Goal: Transaction & Acquisition: Download file/media

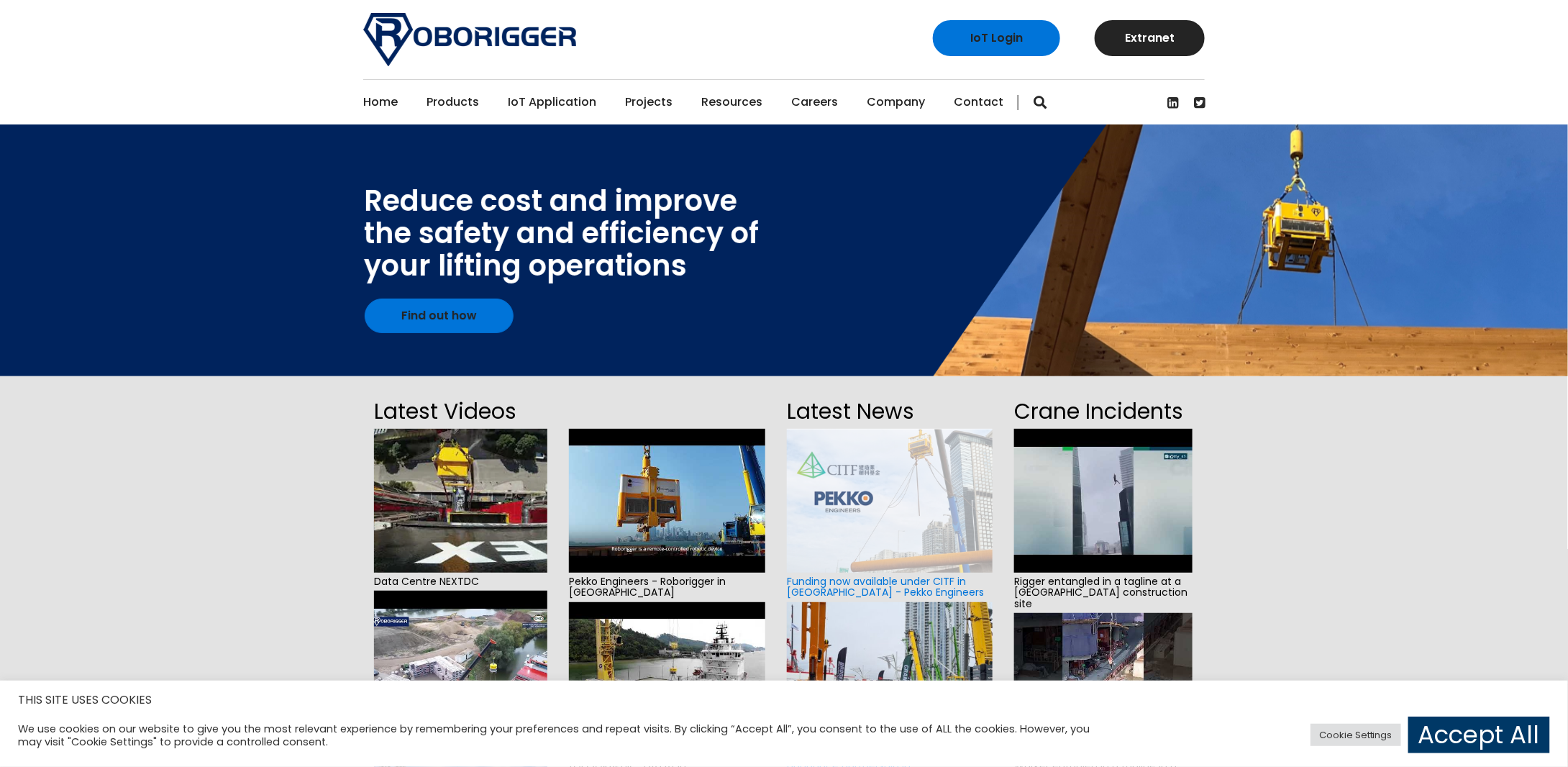
click at [179, 380] on section "Latest Videos Data Centre NEXTDC Wharf to vessel transfer transhipment Installa…" at bounding box center [784, 700] width 1568 height 646
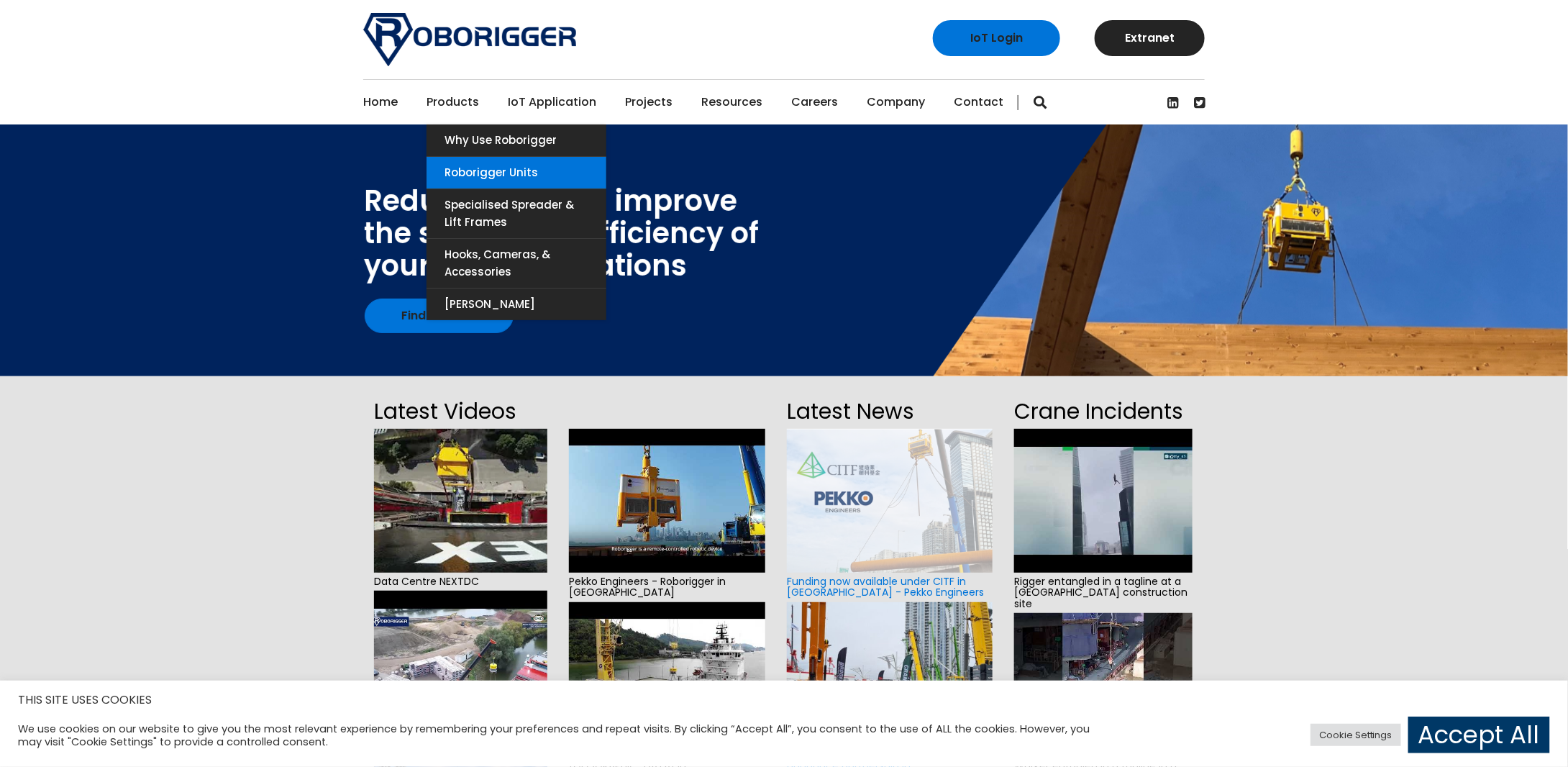
click at [507, 172] on link "Roborigger Units" at bounding box center [516, 173] width 180 height 32
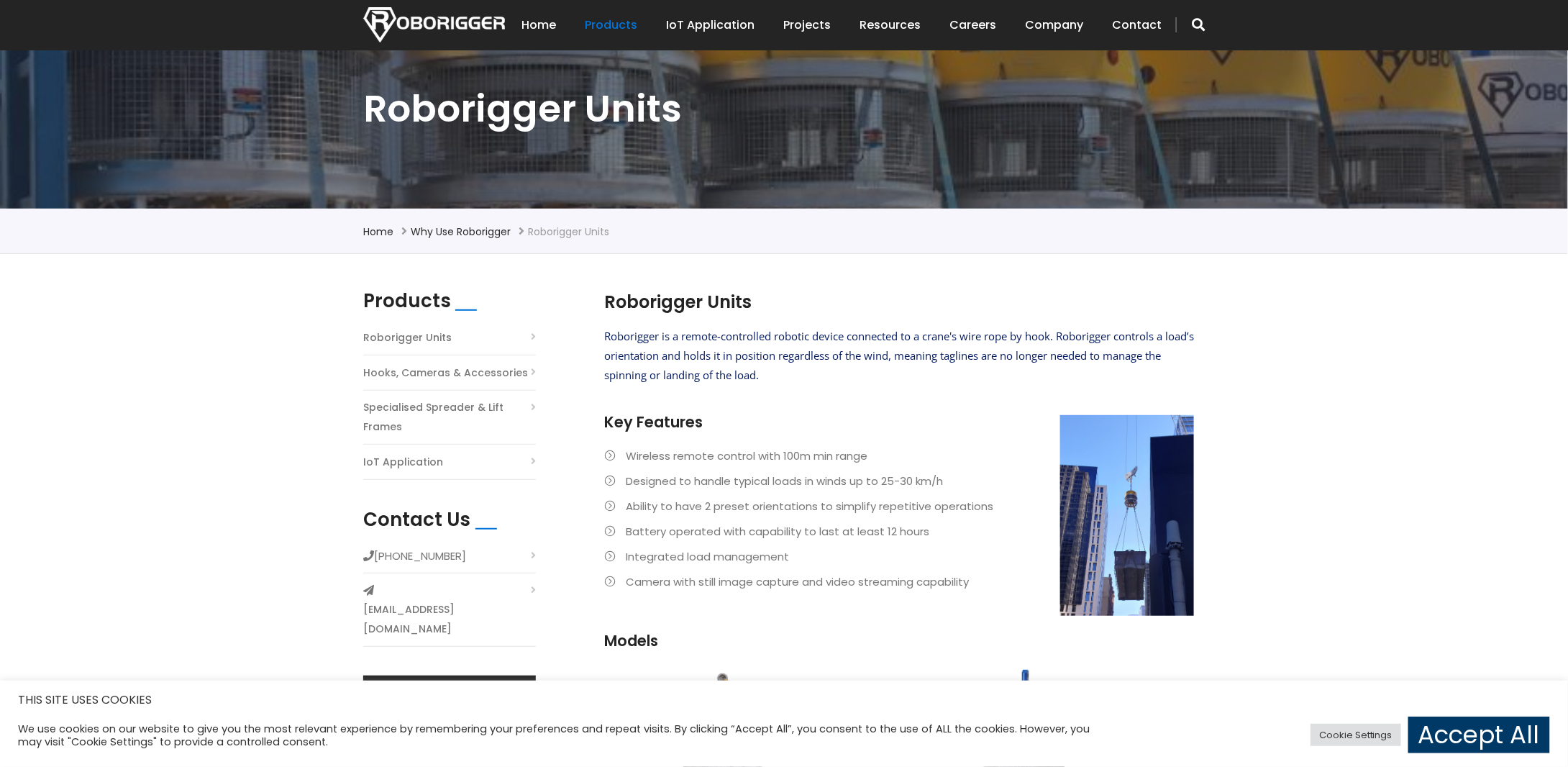
scroll to position [360, 0]
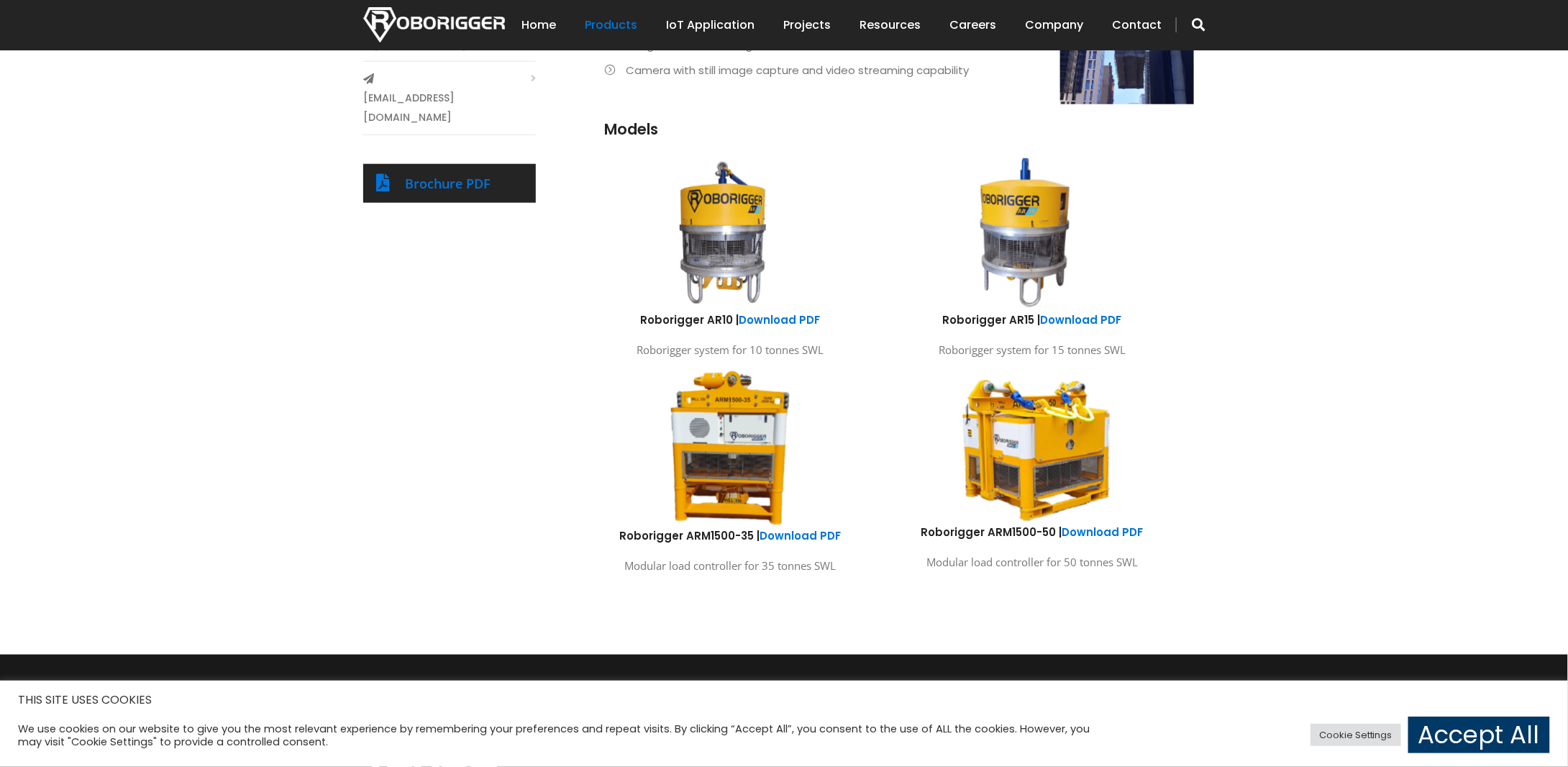
scroll to position [647, 0]
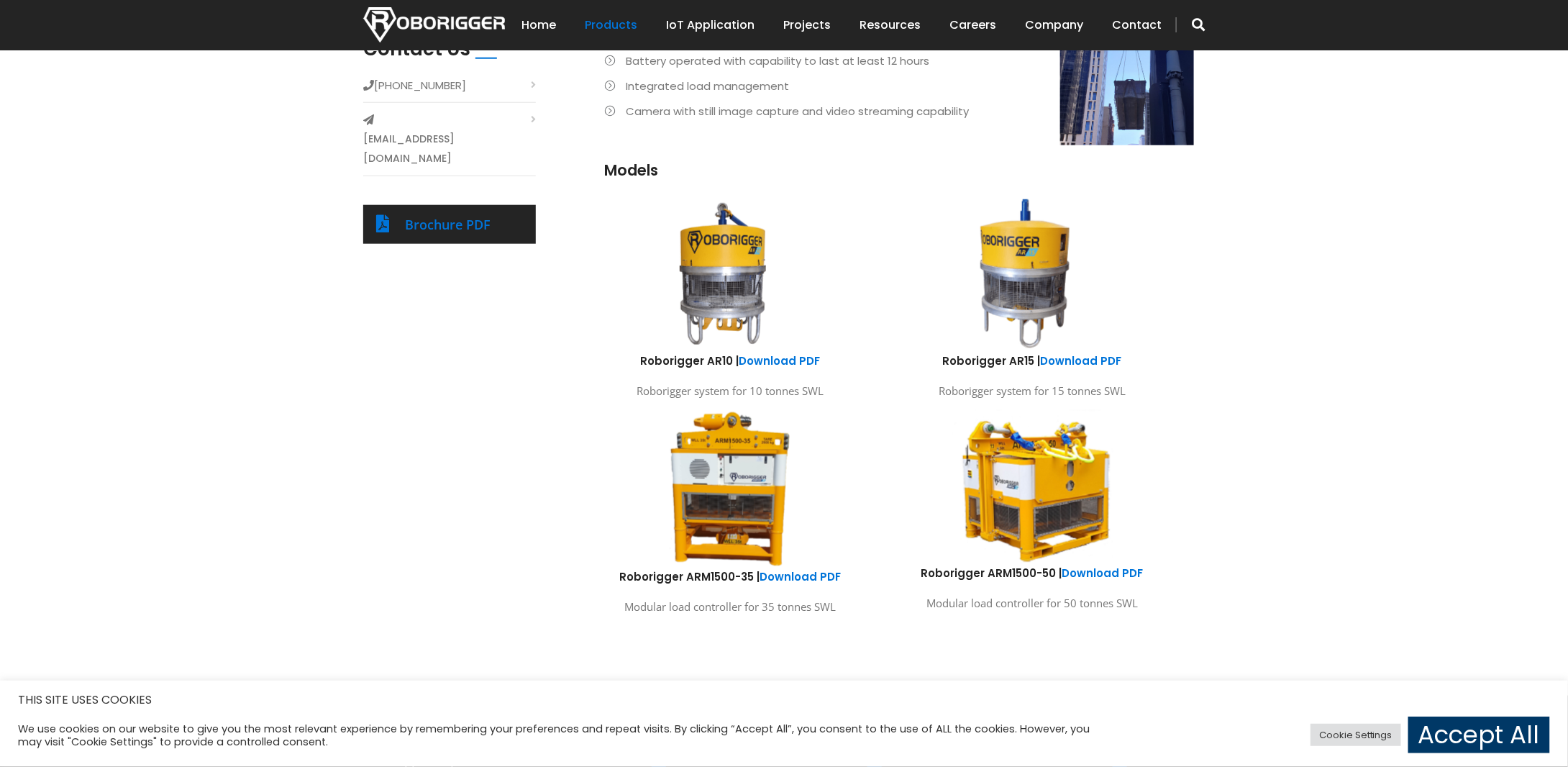
drag, startPoint x: 558, startPoint y: 415, endPoint x: 709, endPoint y: 436, distance: 152.5
click at [559, 412] on div "Products Roborigger Units Hooks, Cameras & Accessories Specialised Spreader & L…" at bounding box center [784, 236] width 863 height 833
click at [489, 534] on div "Products Roborigger Units Hooks, Cameras & Accessories Specialised Spreader & L…" at bounding box center [784, 236] width 863 height 833
click at [584, 716] on div "We use cookies on our website to give you the most relevant experience by remem…" at bounding box center [784, 734] width 1532 height 43
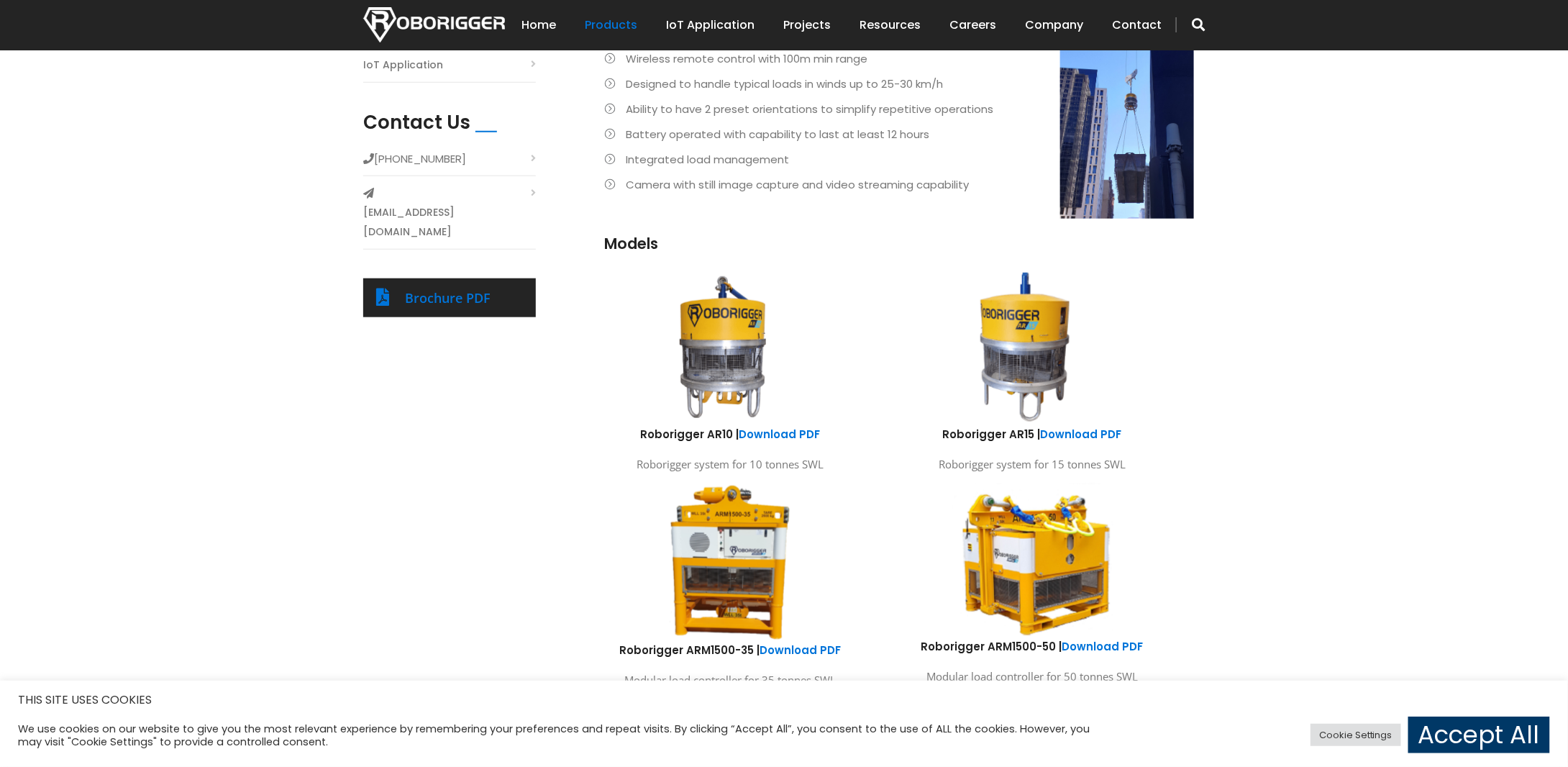
scroll to position [214, 0]
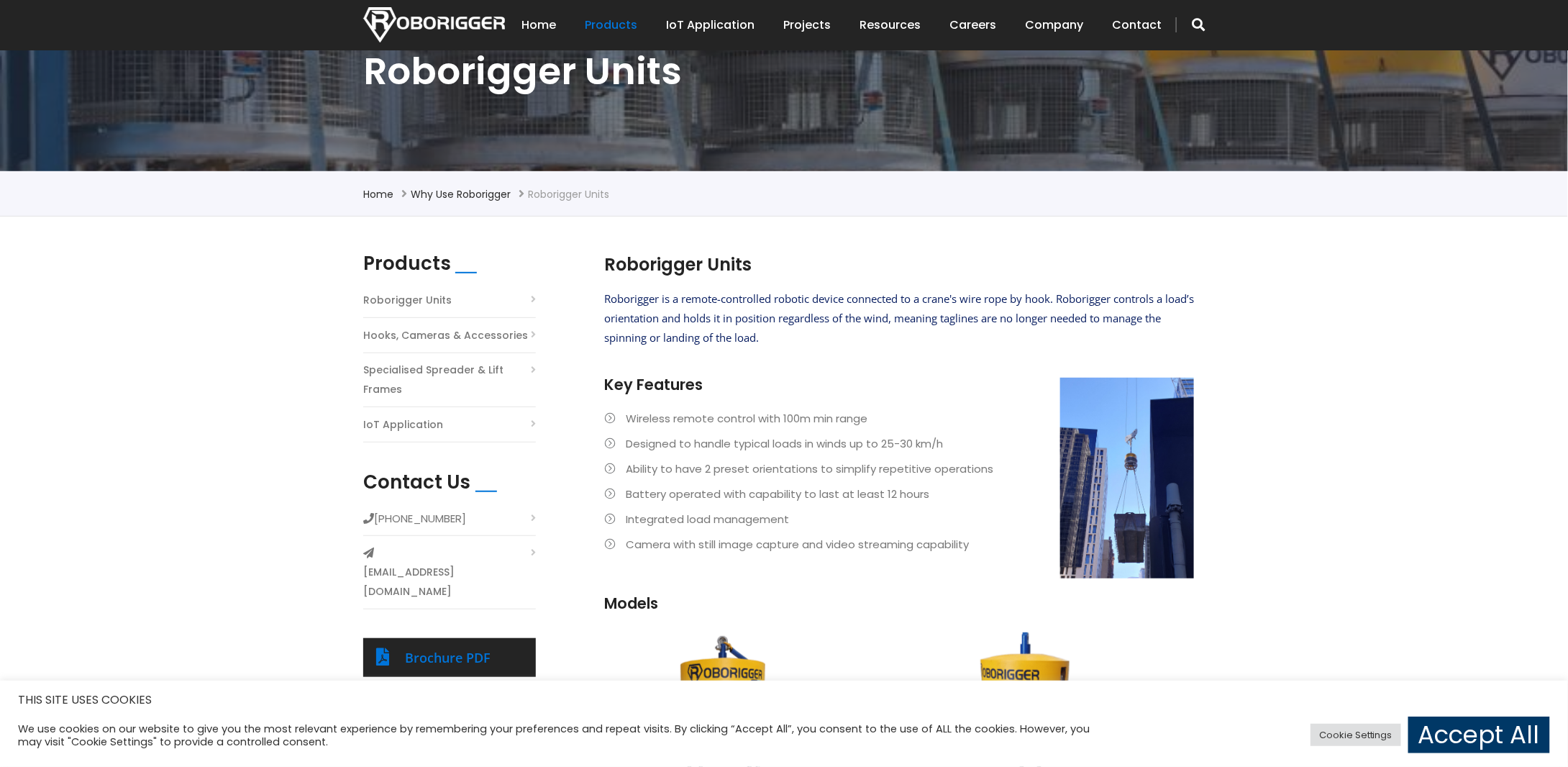
click at [422, 294] on link "Roborigger Units" at bounding box center [408, 300] width 89 height 20
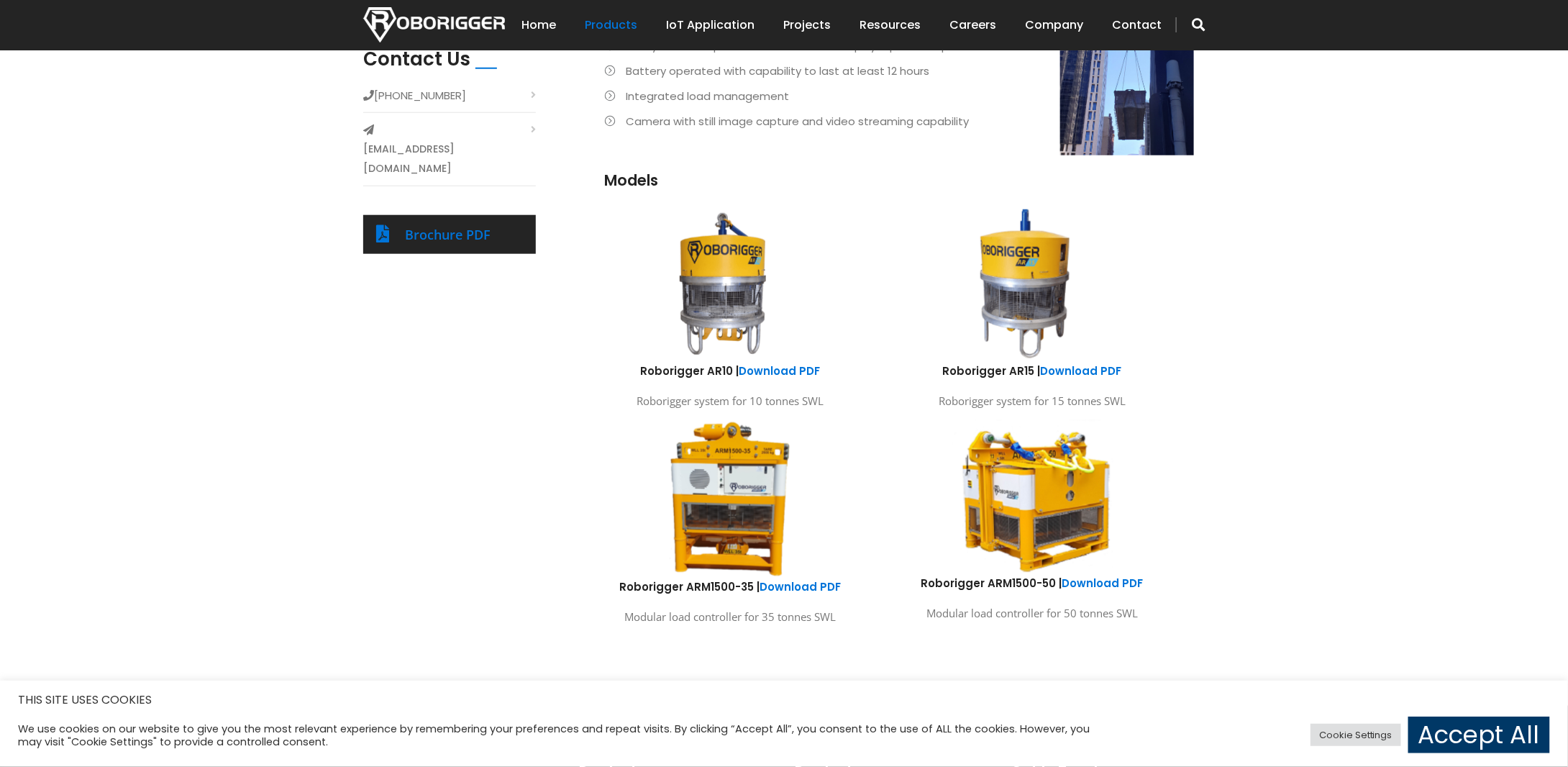
scroll to position [646, 0]
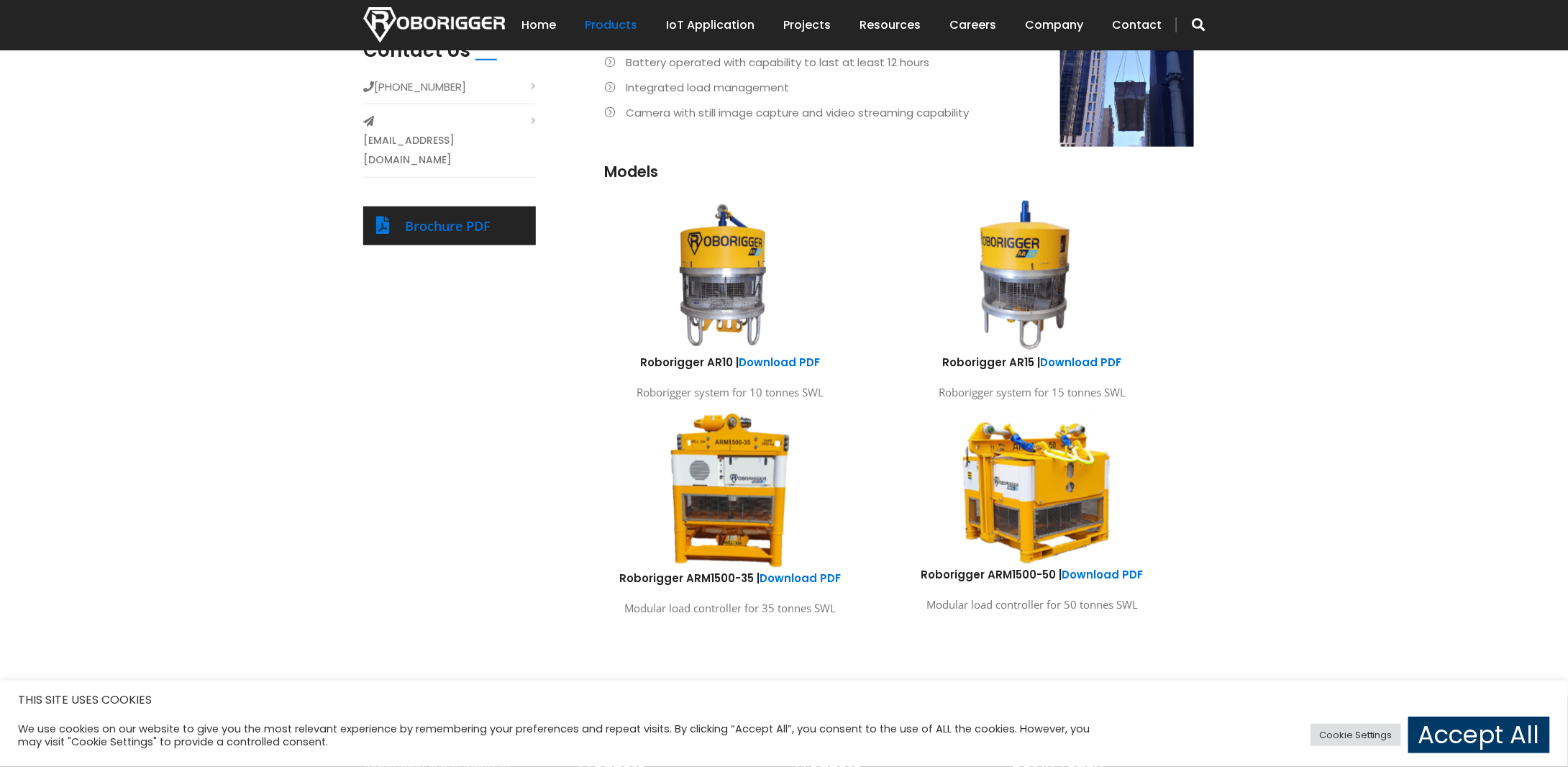
click at [720, 389] on p "Roborigger system for 10 tonnes SWL" at bounding box center [730, 392] width 281 height 20
click at [715, 263] on img at bounding box center [723, 274] width 266 height 159
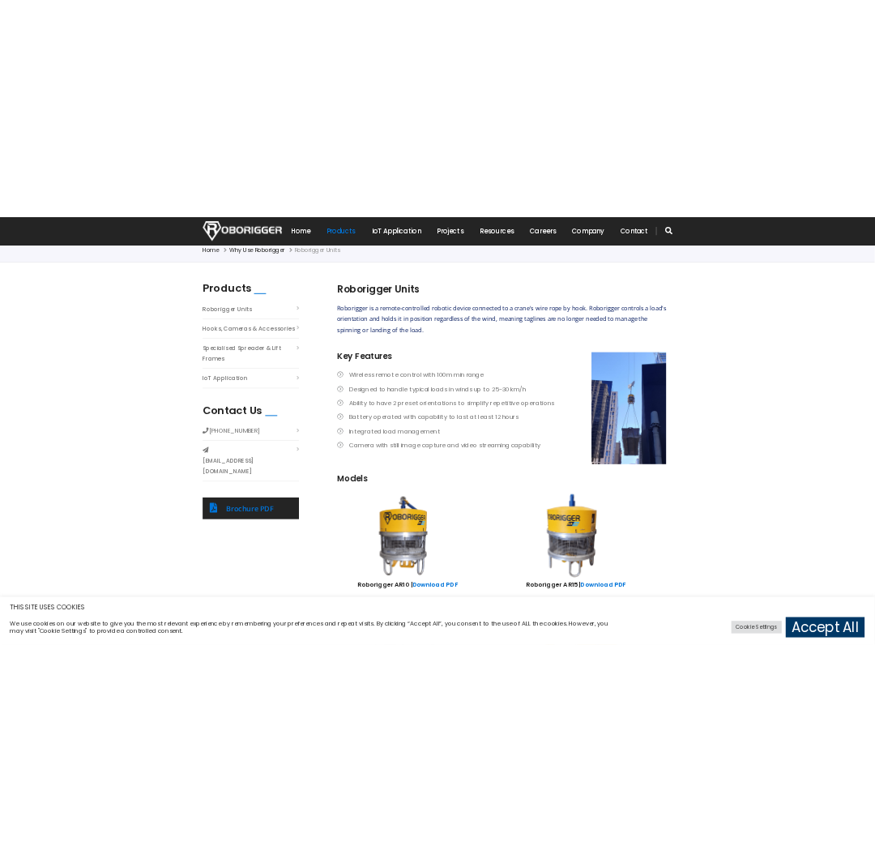
scroll to position [405, 0]
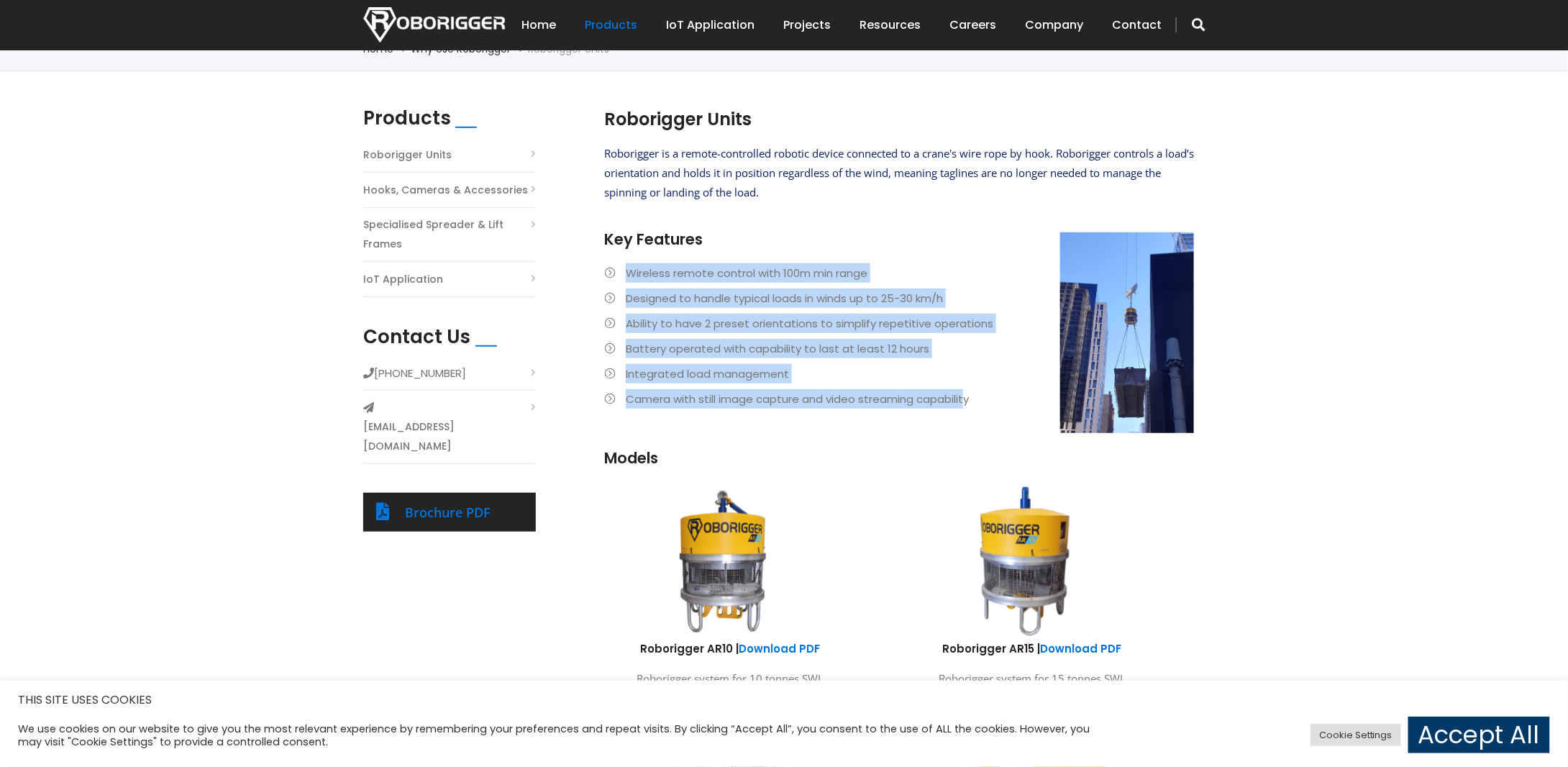
drag, startPoint x: 629, startPoint y: 275, endPoint x: 969, endPoint y: 406, distance: 364.4
click at [969, 406] on ul "Wireless remote control with 100m min range Designed to handle typical loads in…" at bounding box center [899, 336] width 590 height 146
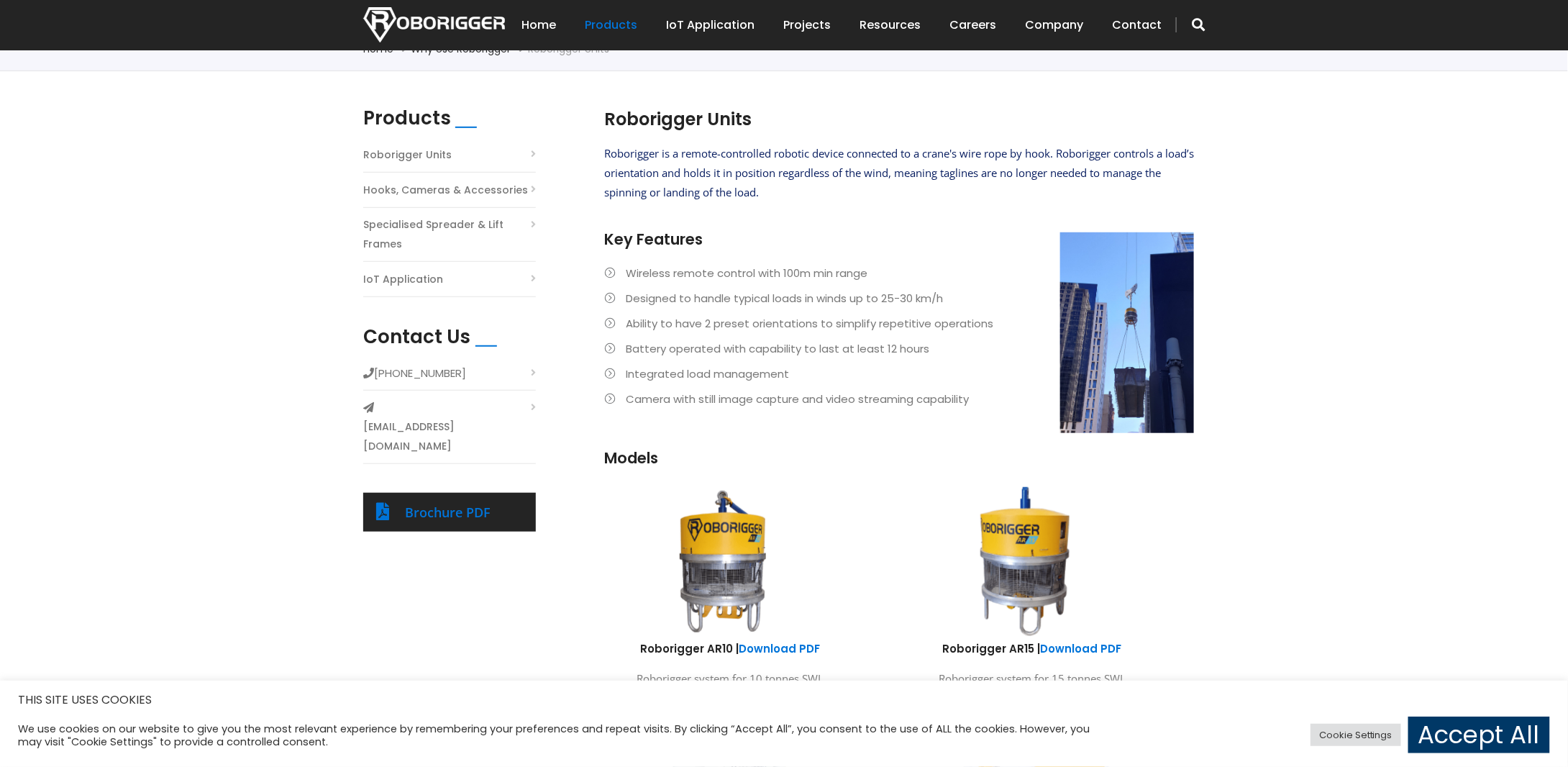
click at [979, 398] on li "Camera with still image capture and video streaming capability" at bounding box center [899, 399] width 590 height 20
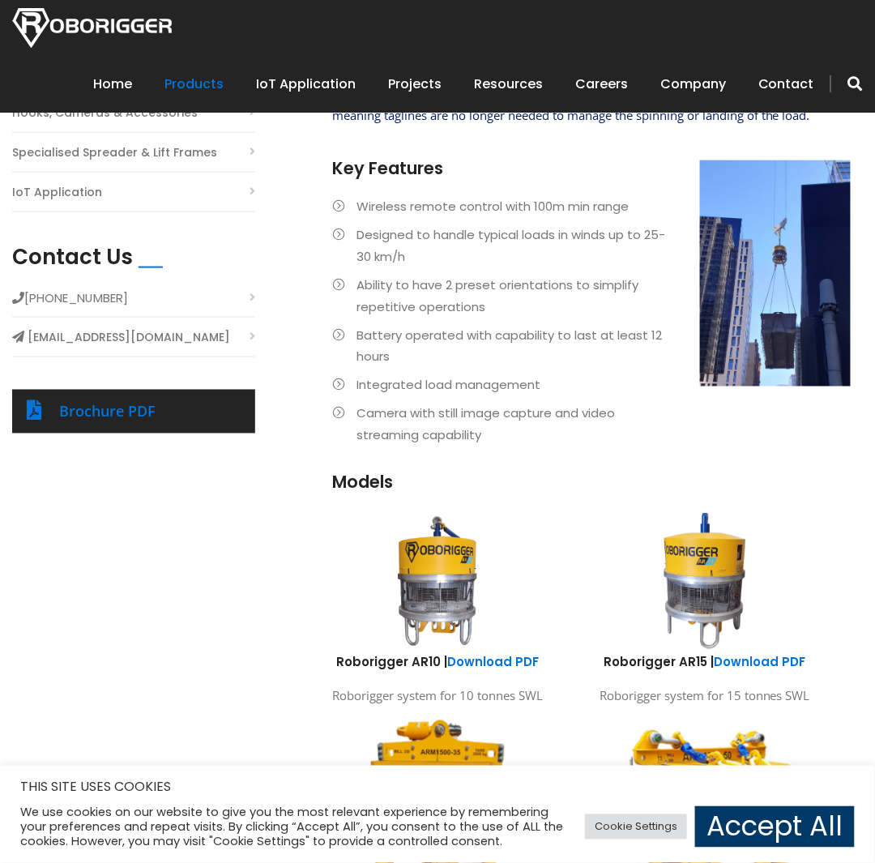
click at [177, 709] on div "Products Roborigger Units Hooks, Cameras & Accessories Specialised Spreader & L…" at bounding box center [437, 513] width 875 height 989
click at [321, 498] on div at bounding box center [571, 497] width 535 height 957
click at [284, 607] on div "Products Roborigger Units Hooks, Cameras & Accessories Specialised Spreader & L…" at bounding box center [437, 513] width 875 height 989
click at [110, 680] on div "Products Roborigger Units Hooks, Cameras & Accessories Specialised Spreader & L…" at bounding box center [437, 513] width 875 height 989
drag, startPoint x: 23, startPoint y: 617, endPoint x: 493, endPoint y: 361, distance: 535.2
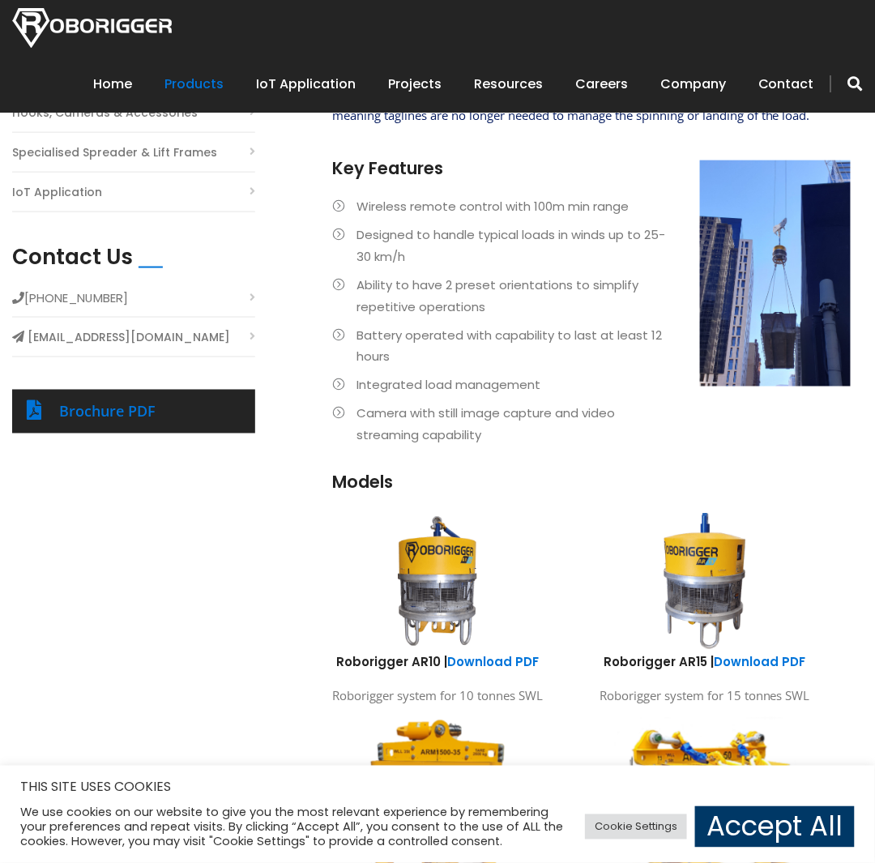
click at [27, 615] on div "Products Roborigger Units Hooks, Cameras & Accessories Specialised Spreader & L…" at bounding box center [437, 513] width 875 height 989
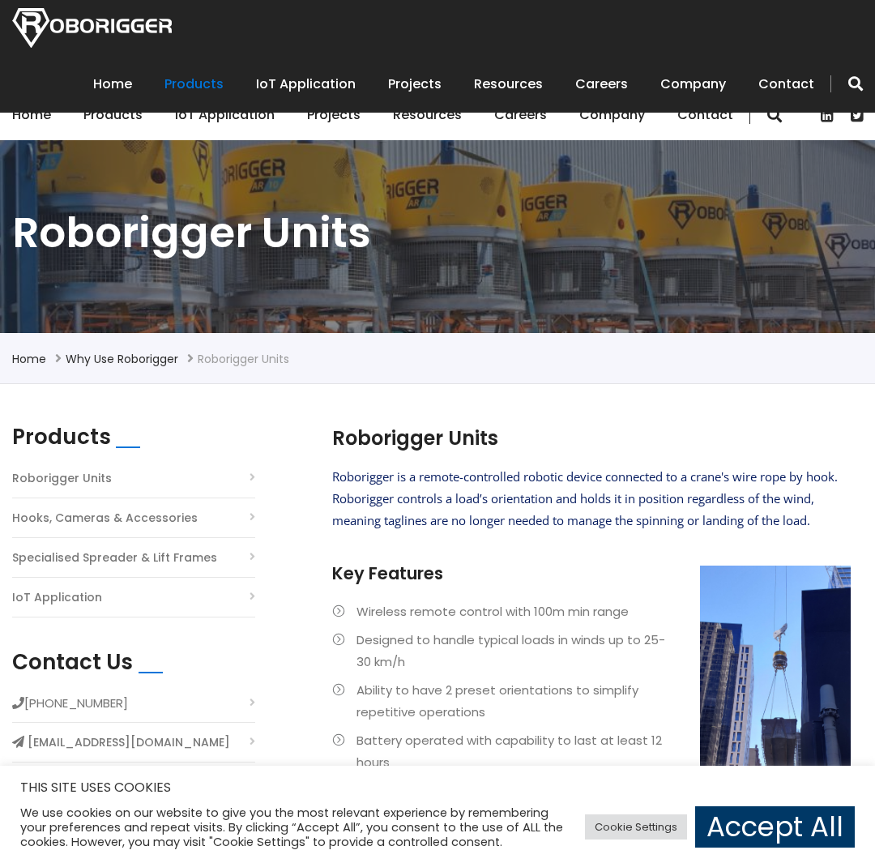
scroll to position [648, 0]
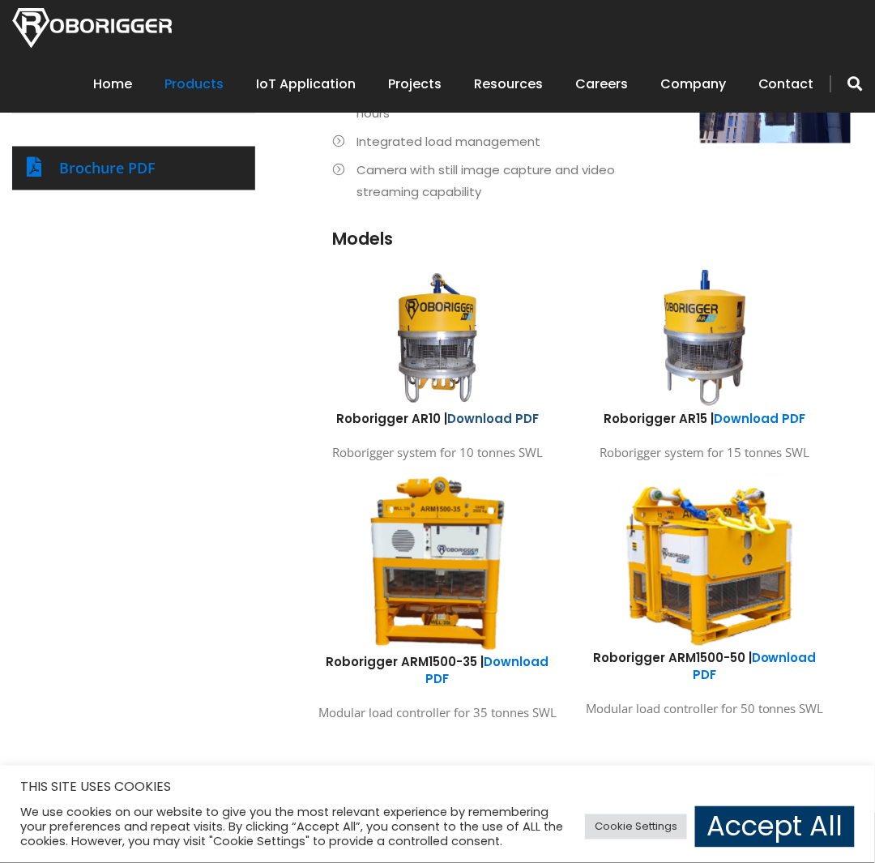
click at [501, 414] on link "Download PDF" at bounding box center [493, 419] width 92 height 17
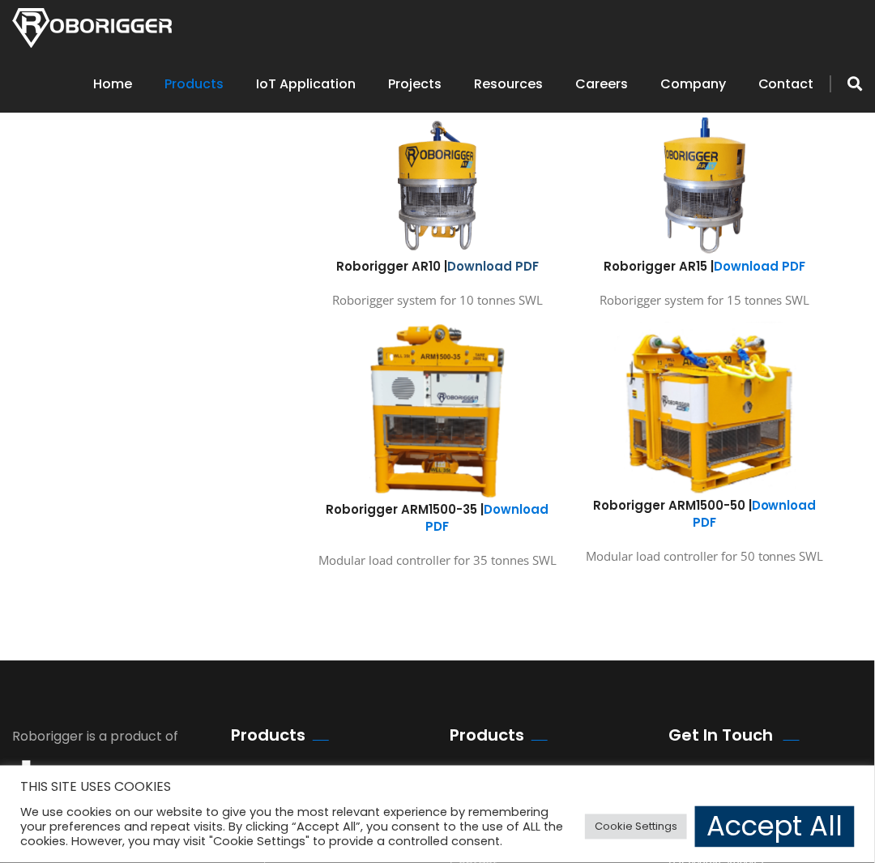
scroll to position [810, 0]
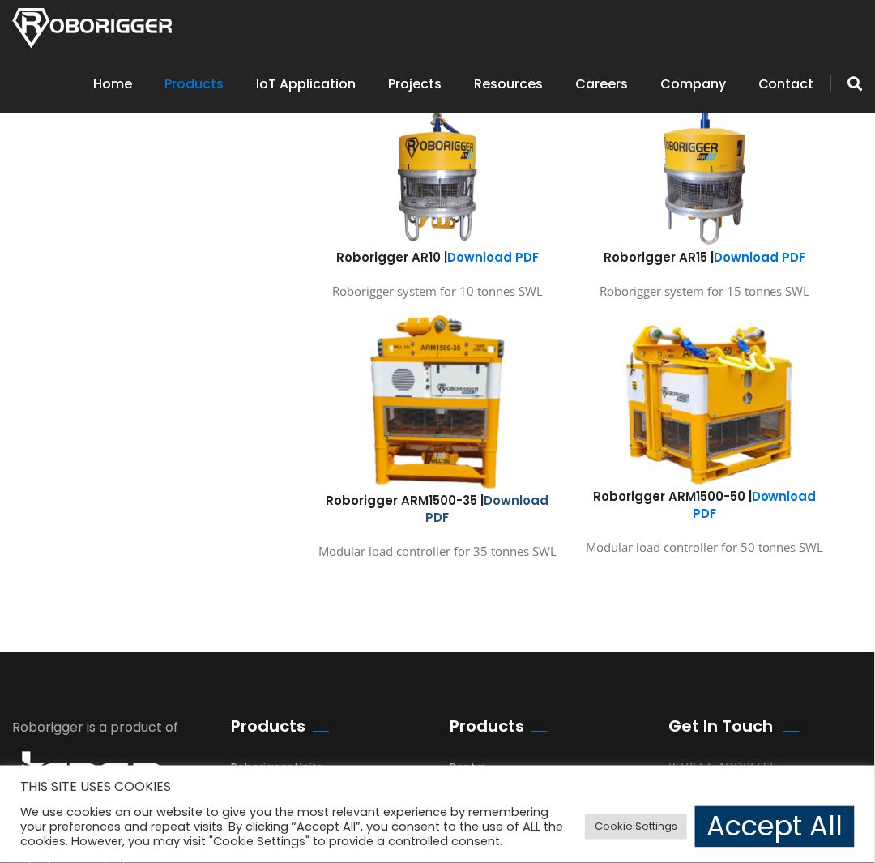
click at [523, 496] on link "Download PDF" at bounding box center [487, 509] width 123 height 34
click at [478, 257] on link "Download PDF" at bounding box center [493, 257] width 92 height 17
